Goal: Check status: Check status

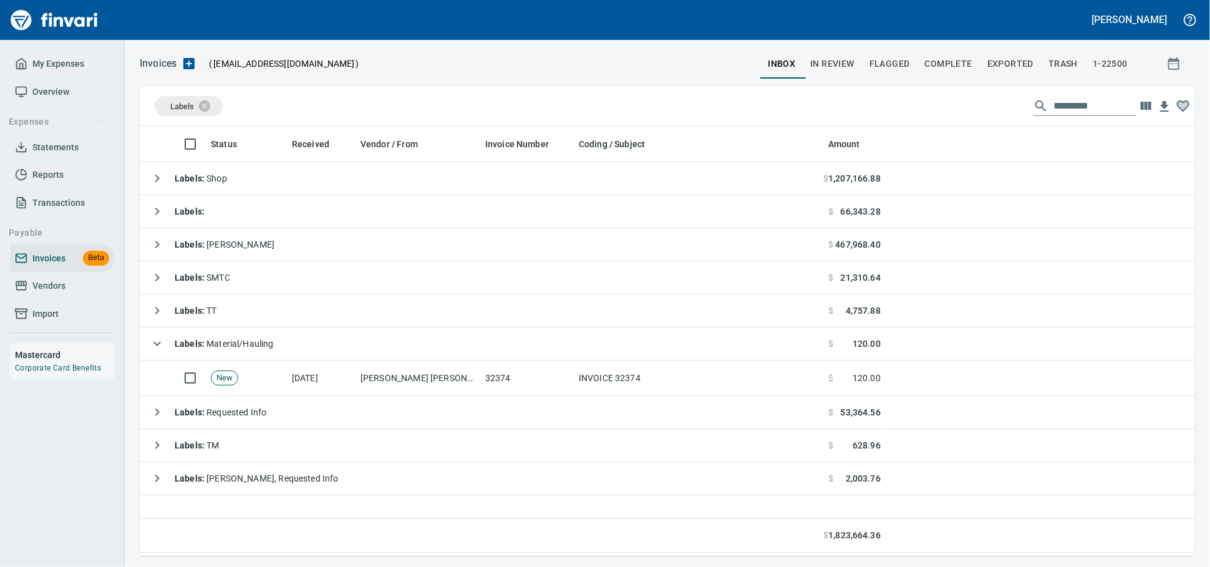
scroll to position [419, 1044]
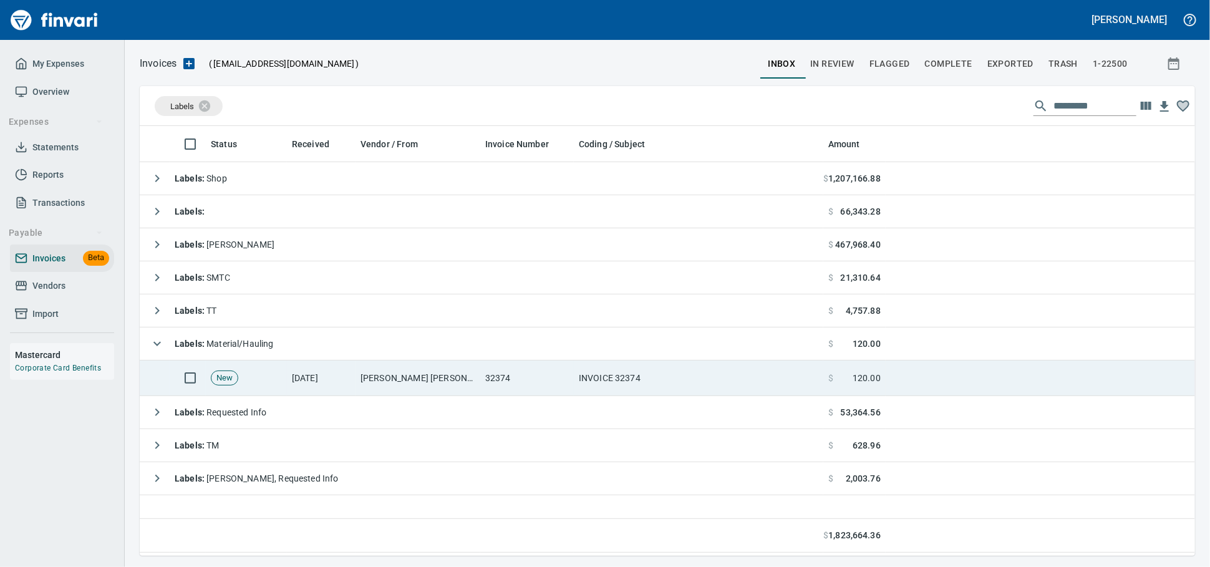
click at [388, 376] on td "[PERSON_NAME] [PERSON_NAME] Co. Inc (1-10808)" at bounding box center [418, 379] width 125 height 36
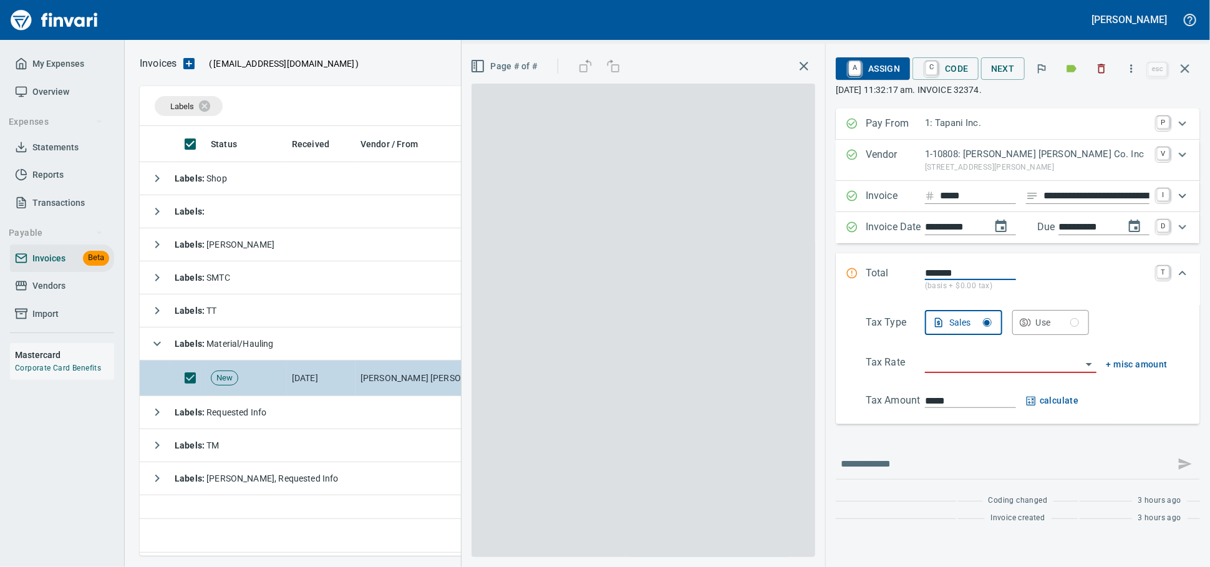
scroll to position [419, 1044]
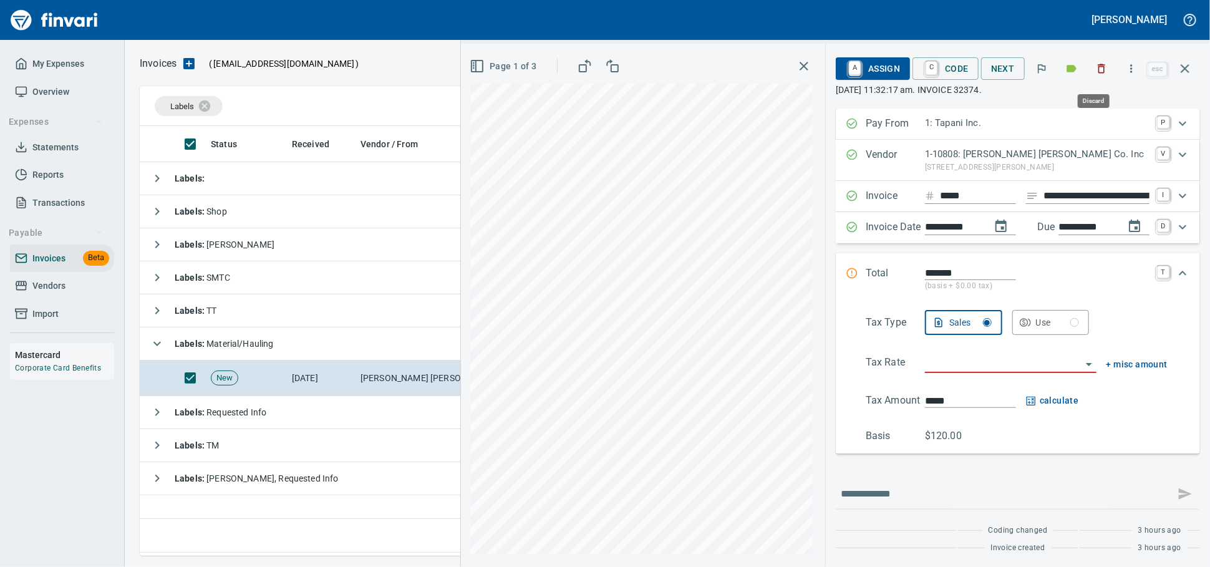
click at [1099, 74] on icon "button" at bounding box center [1102, 68] width 7 height 9
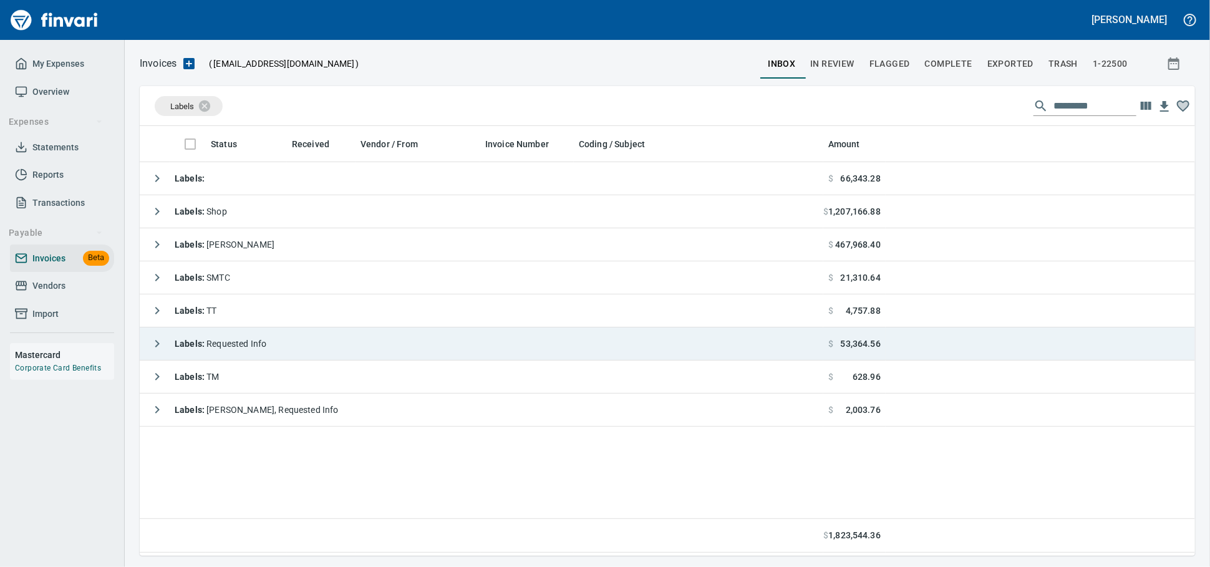
scroll to position [419, 1044]
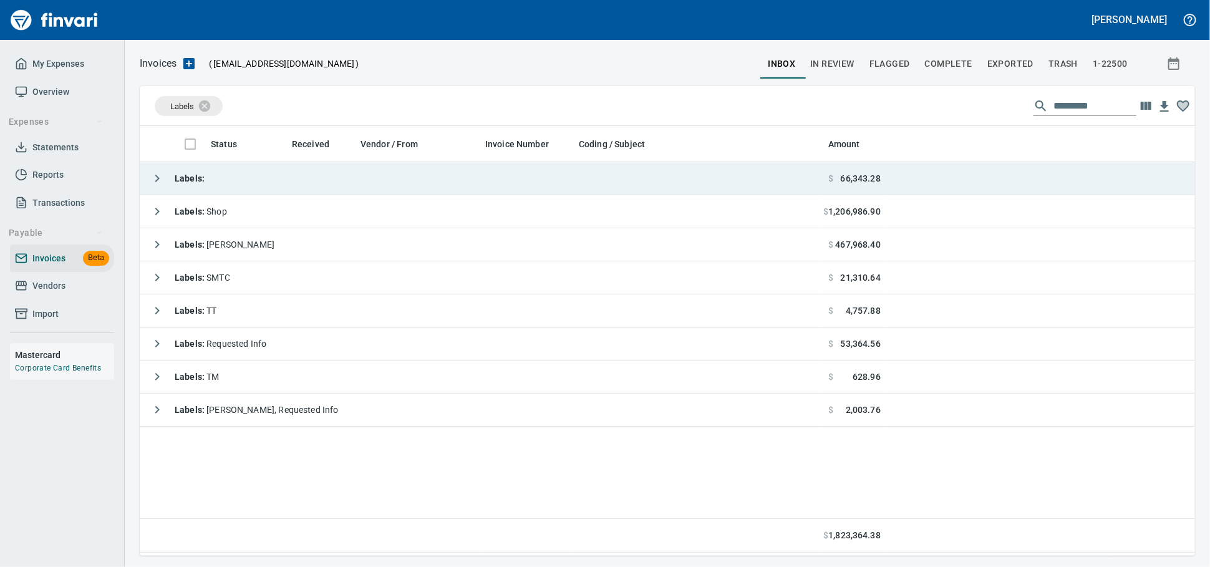
click at [253, 180] on td "Labels :" at bounding box center [482, 178] width 684 height 33
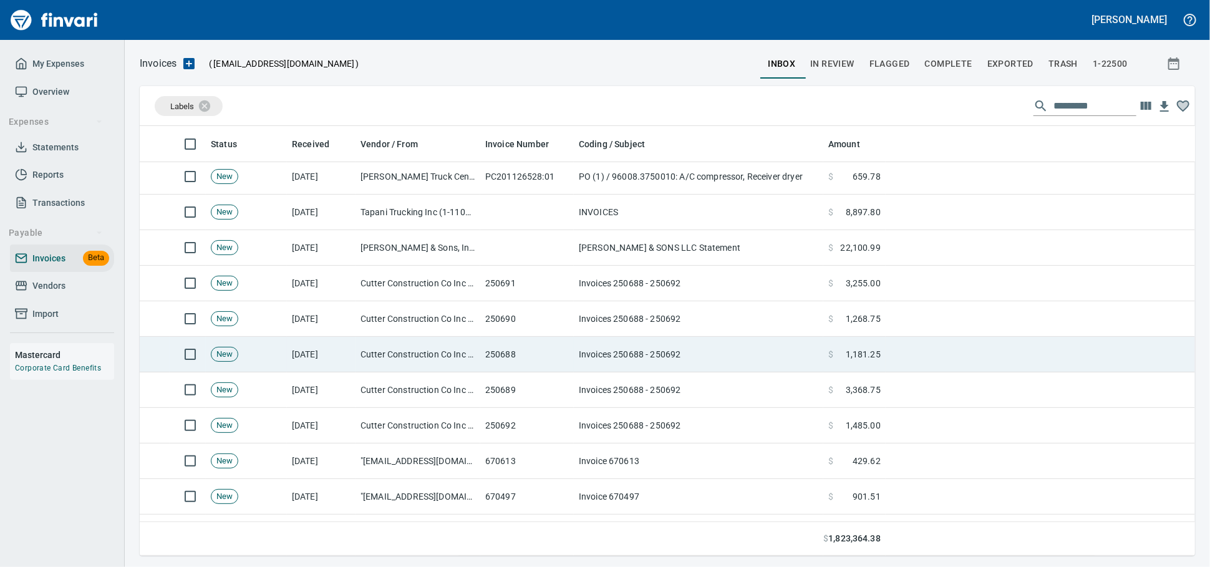
scroll to position [138, 0]
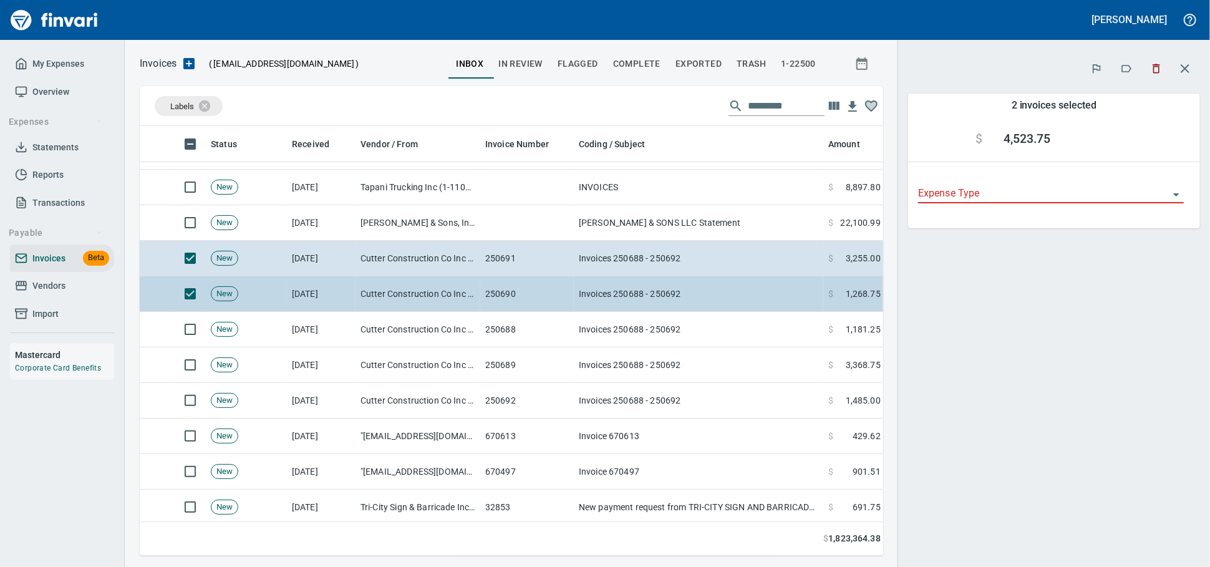
scroll to position [408, 722]
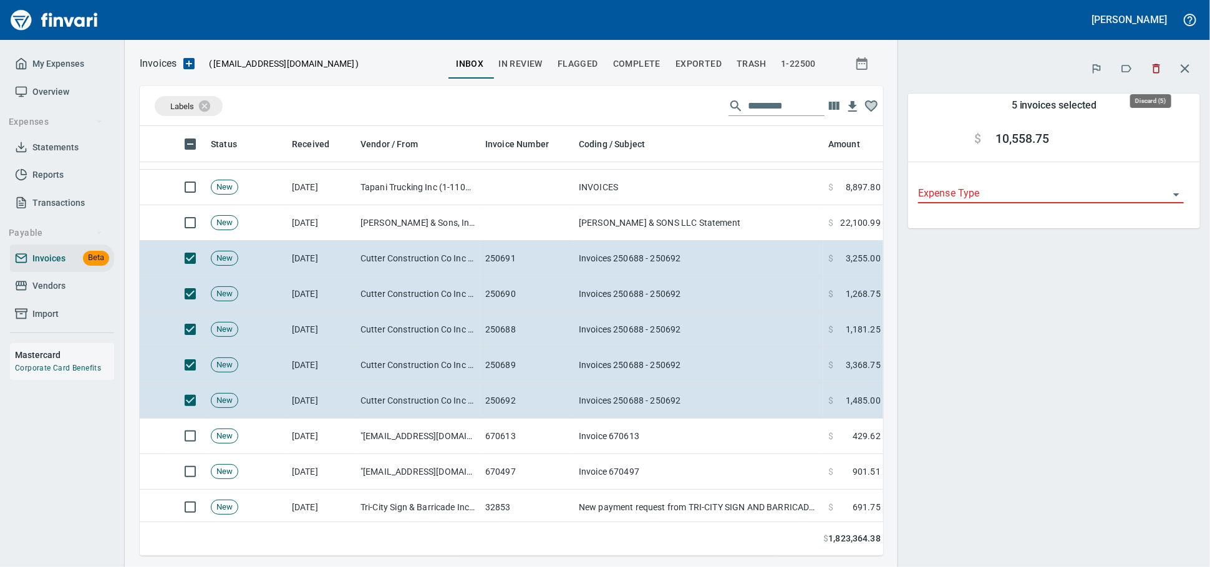
click at [1150, 72] on icon "button" at bounding box center [1156, 68] width 12 height 12
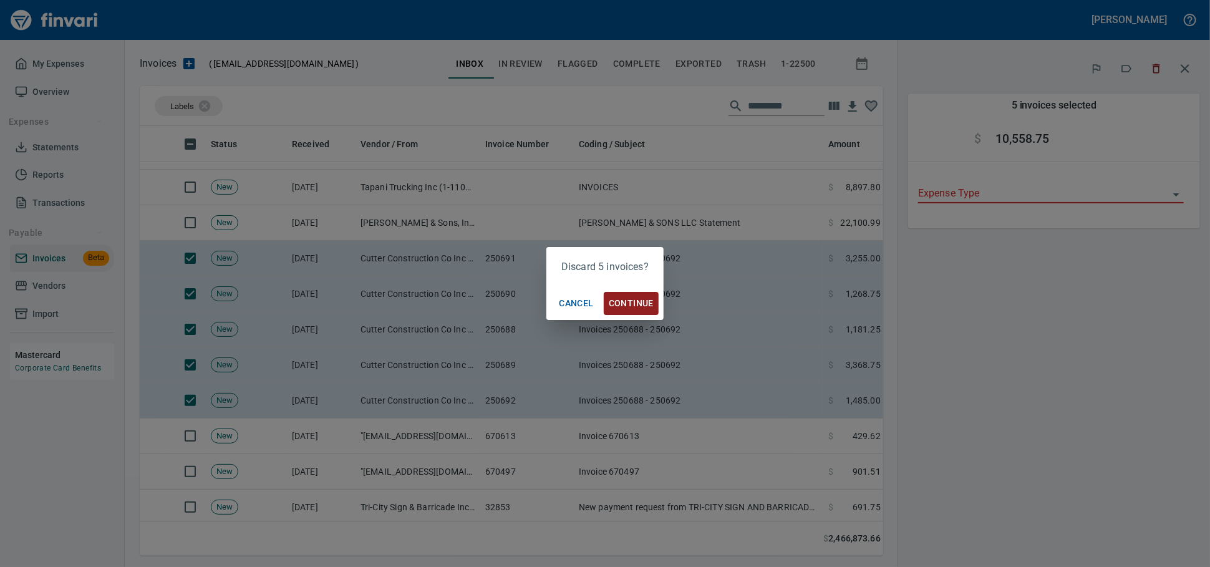
scroll to position [408, 722]
click at [633, 301] on span "Continue" at bounding box center [631, 304] width 45 height 16
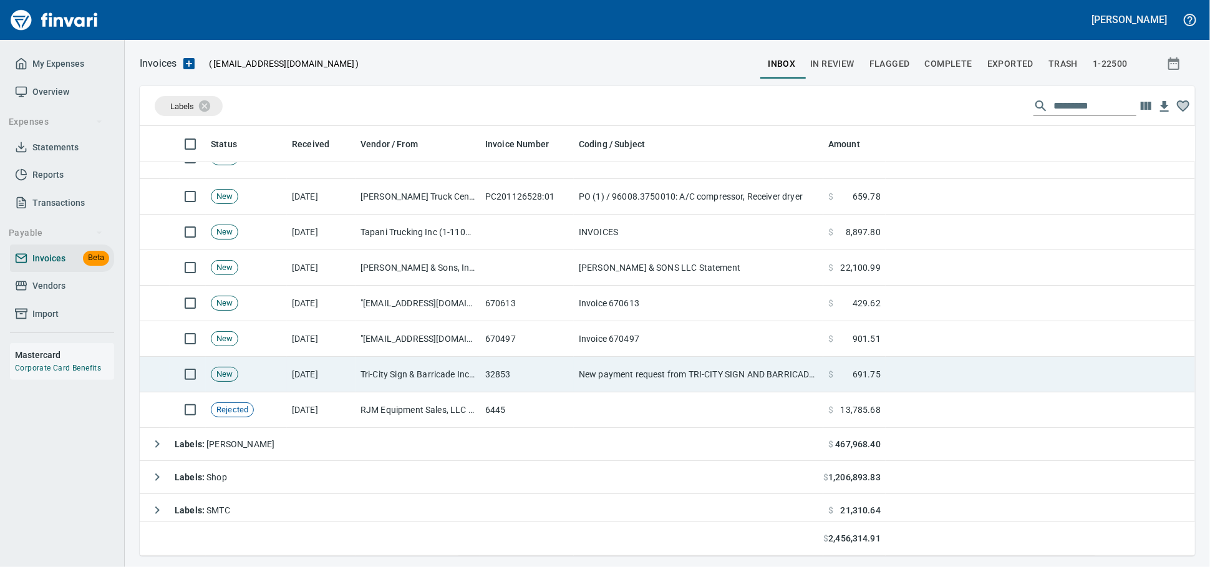
scroll to position [69, 0]
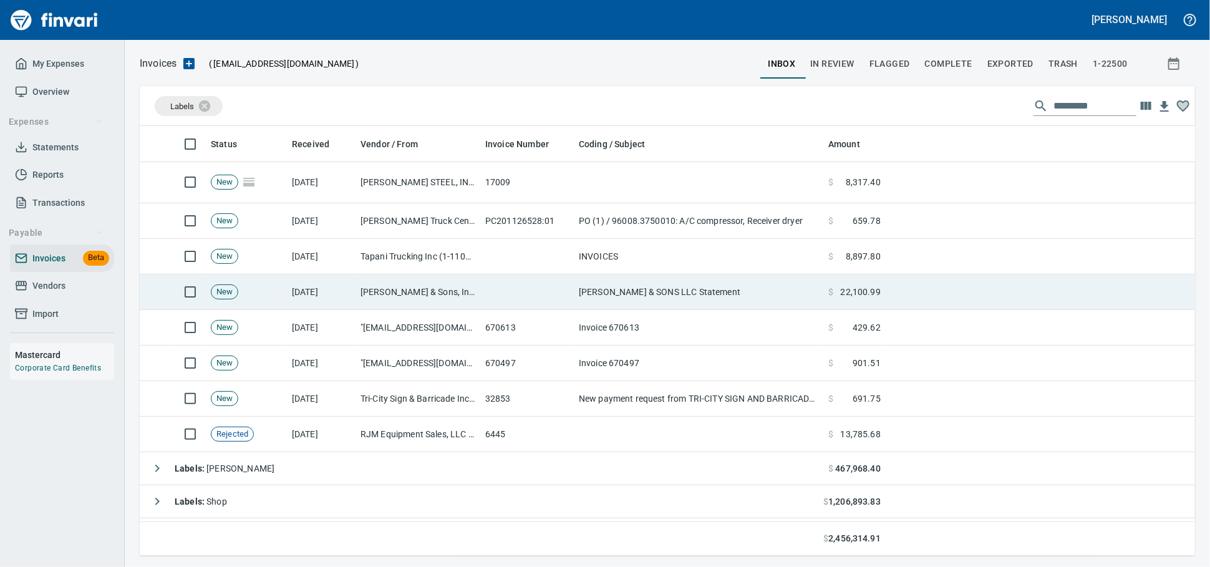
click at [513, 292] on td at bounding box center [527, 292] width 94 height 36
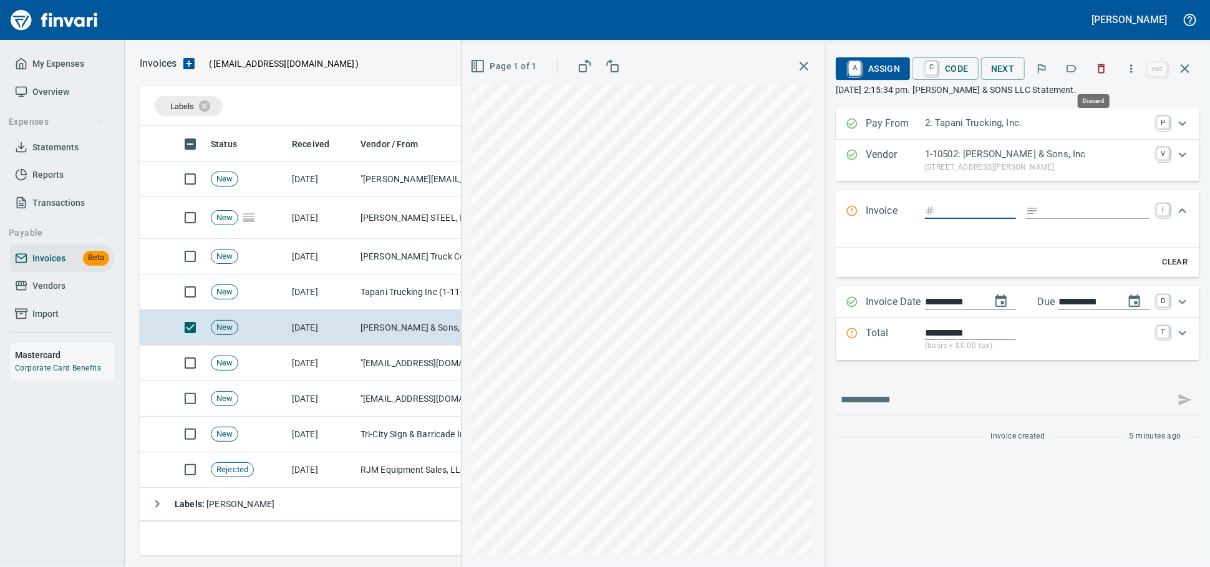
click at [1088, 73] on button "button" at bounding box center [1101, 68] width 27 height 27
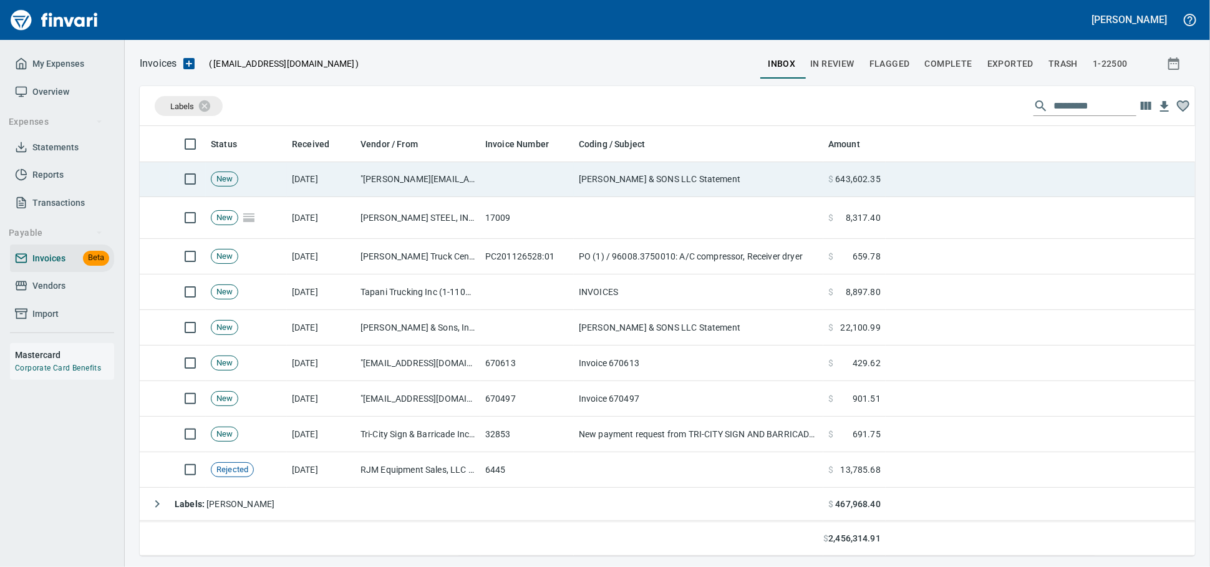
scroll to position [419, 1033]
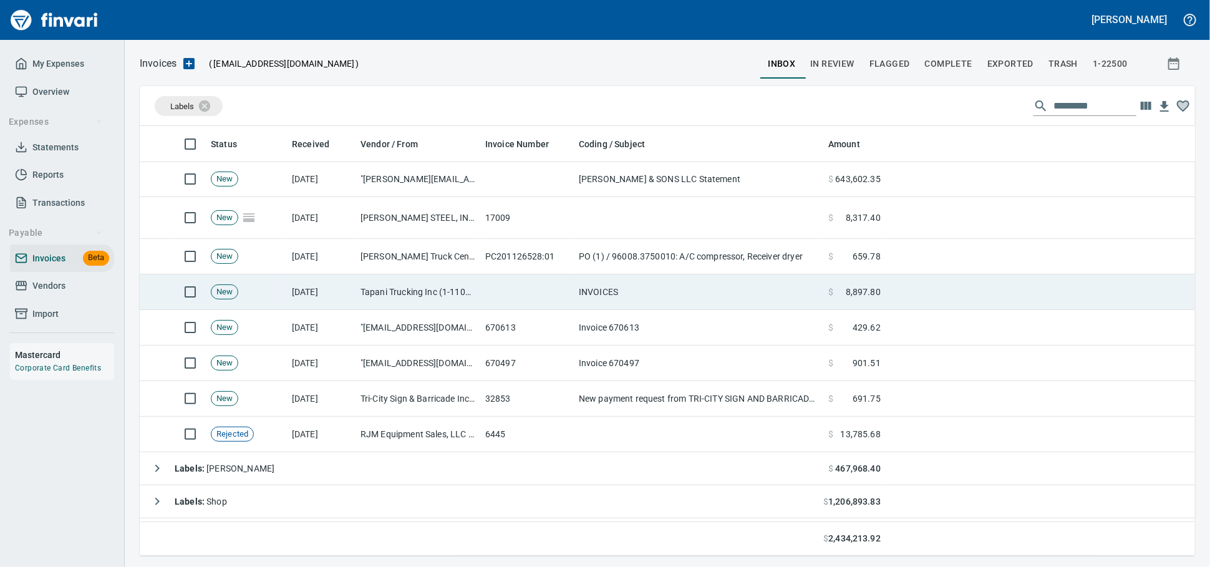
click at [566, 289] on td at bounding box center [527, 292] width 94 height 36
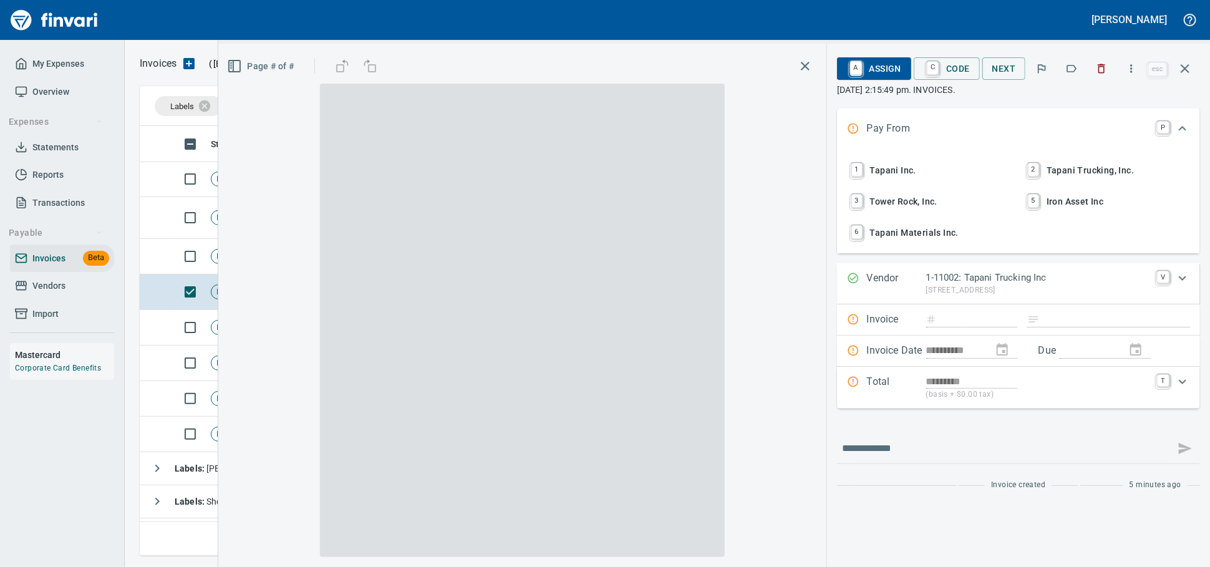
click at [1095, 71] on icon "button" at bounding box center [1101, 68] width 12 height 12
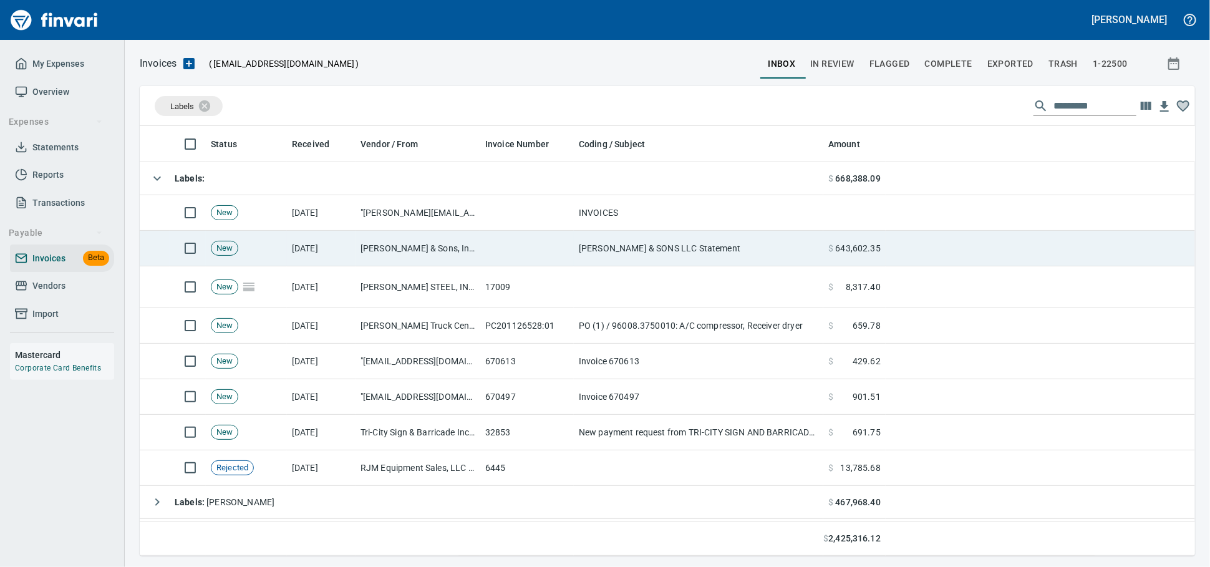
click at [500, 251] on td at bounding box center [527, 249] width 94 height 36
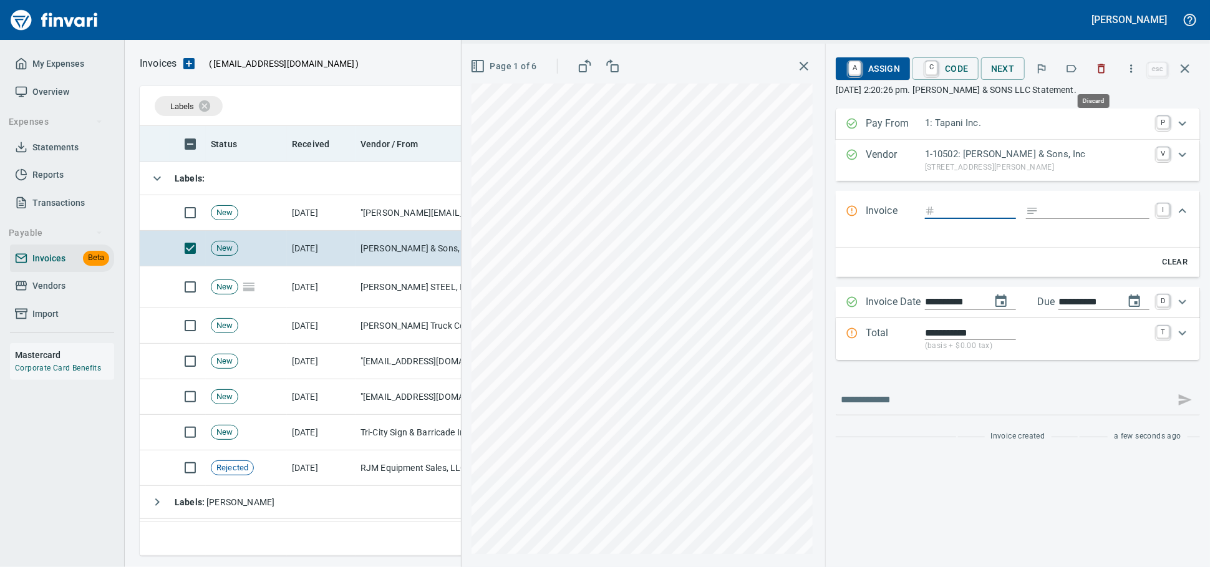
click at [1095, 70] on icon "button" at bounding box center [1101, 68] width 12 height 12
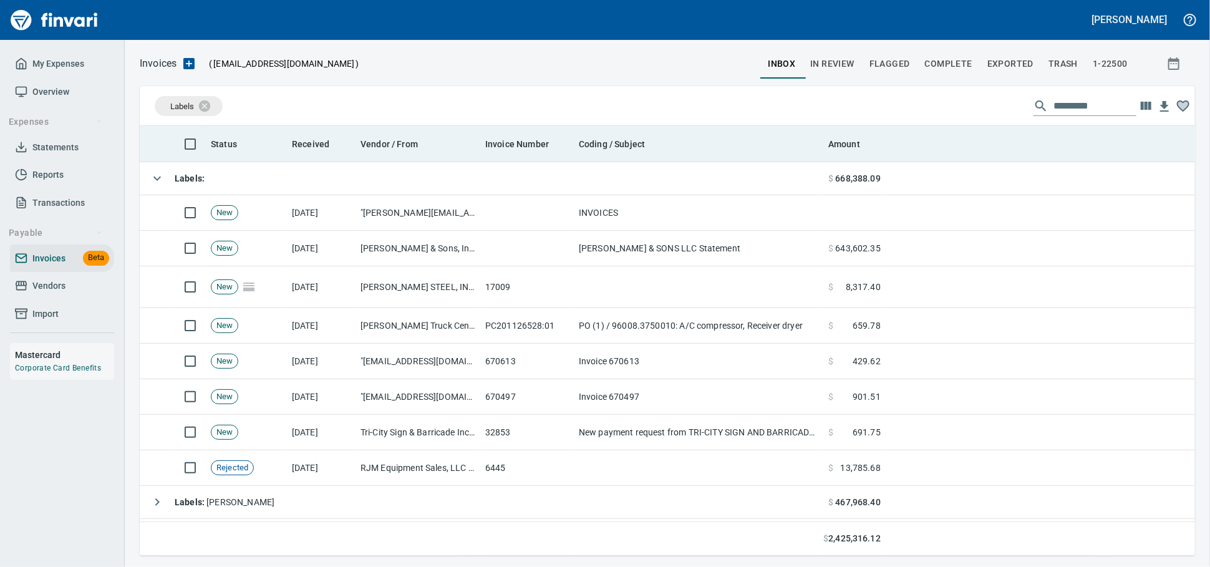
scroll to position [419, 1033]
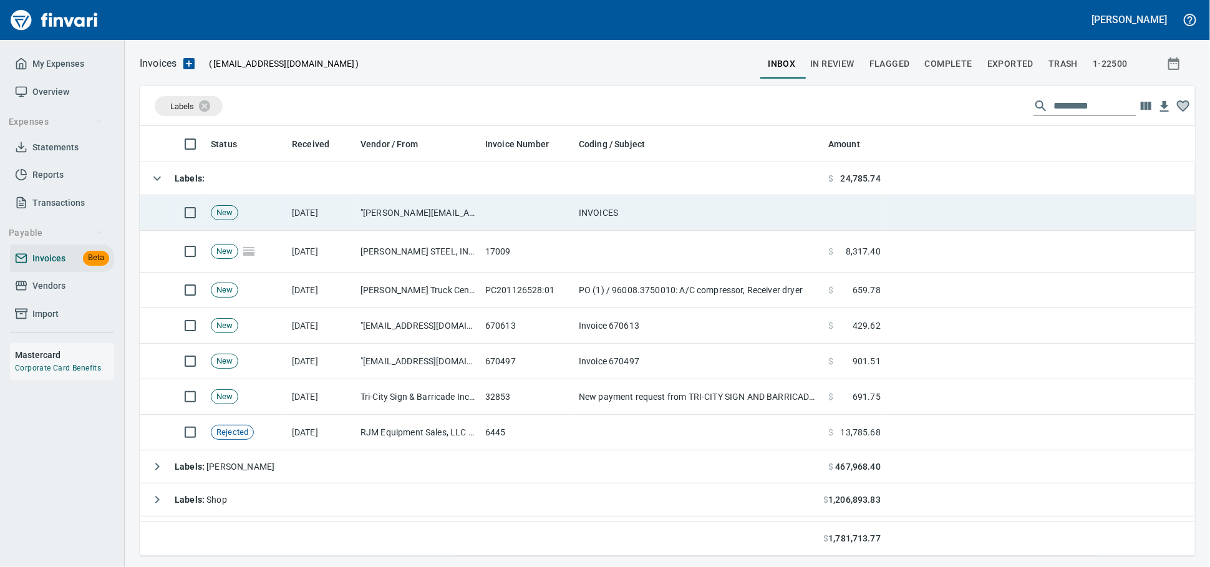
click at [561, 221] on td at bounding box center [527, 213] width 94 height 36
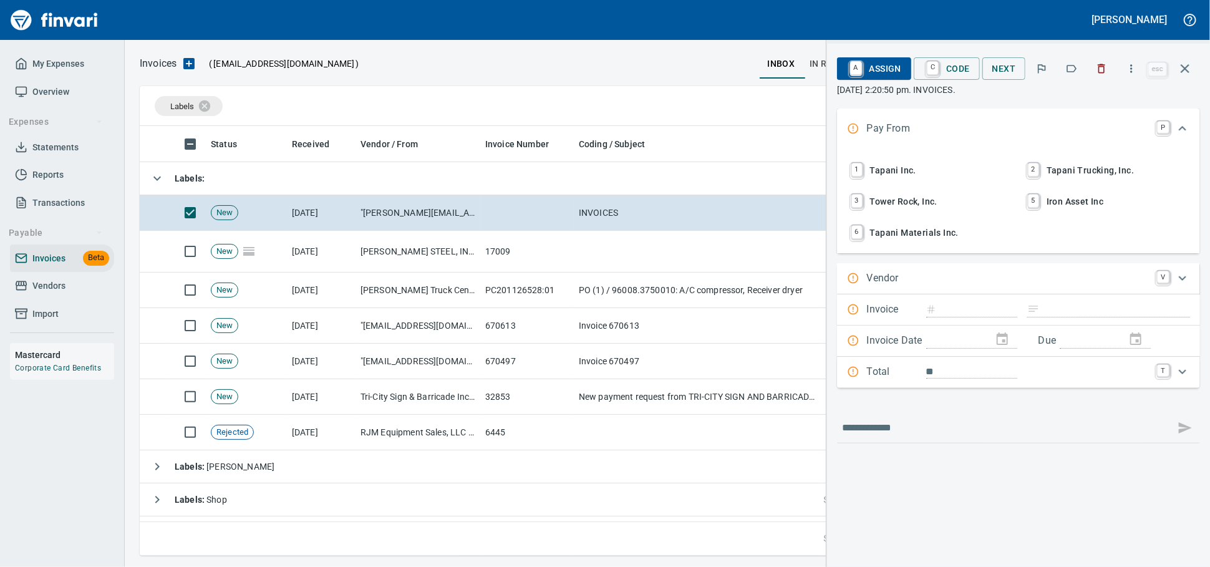
scroll to position [419, 1033]
click at [1100, 75] on icon "button" at bounding box center [1101, 68] width 12 height 12
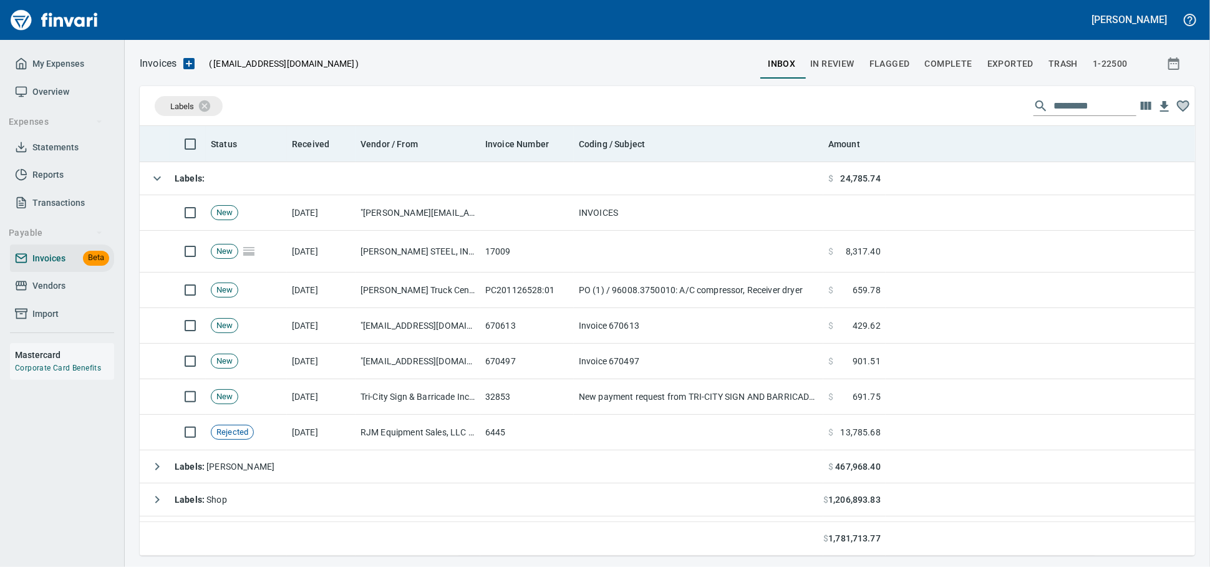
scroll to position [419, 1033]
